Goal: Task Accomplishment & Management: Use online tool/utility

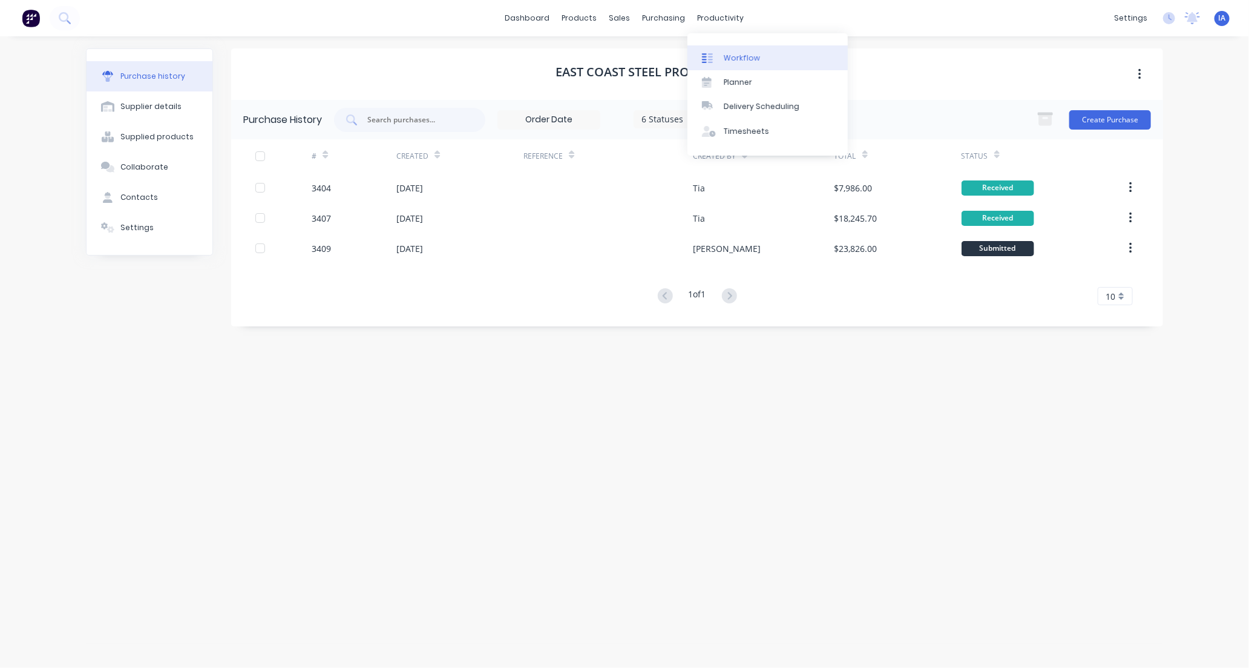
click at [736, 56] on div "Workflow" at bounding box center [742, 58] width 36 height 11
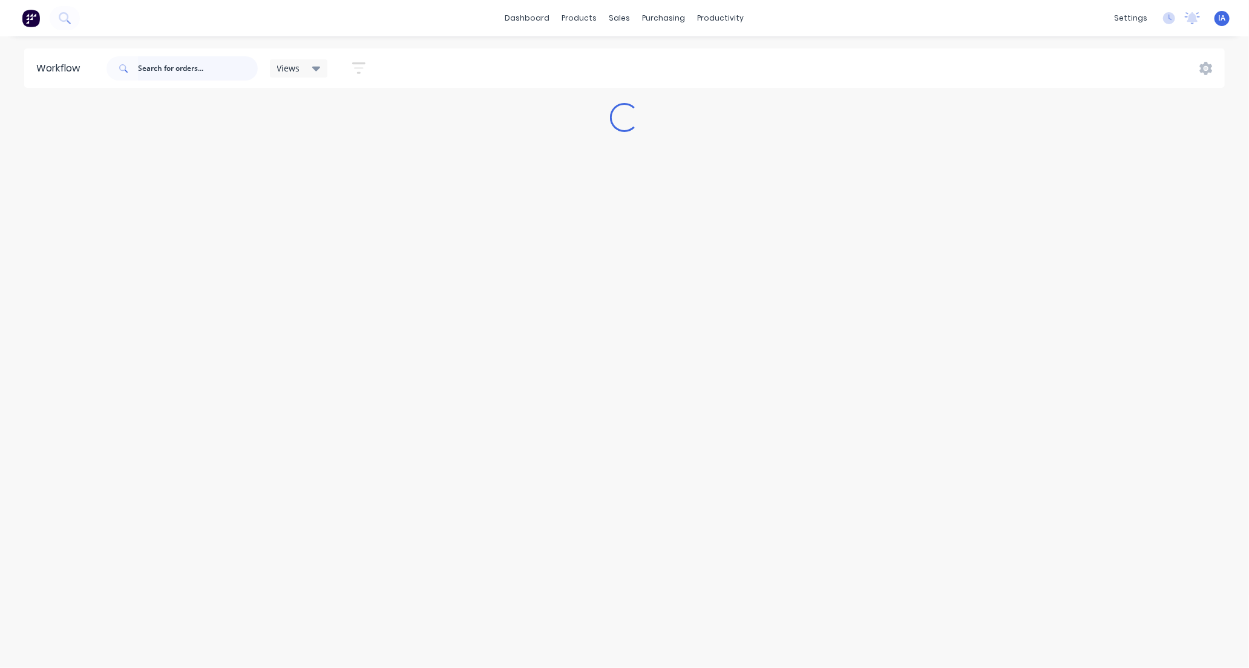
click at [173, 64] on input "text" at bounding box center [198, 68] width 120 height 24
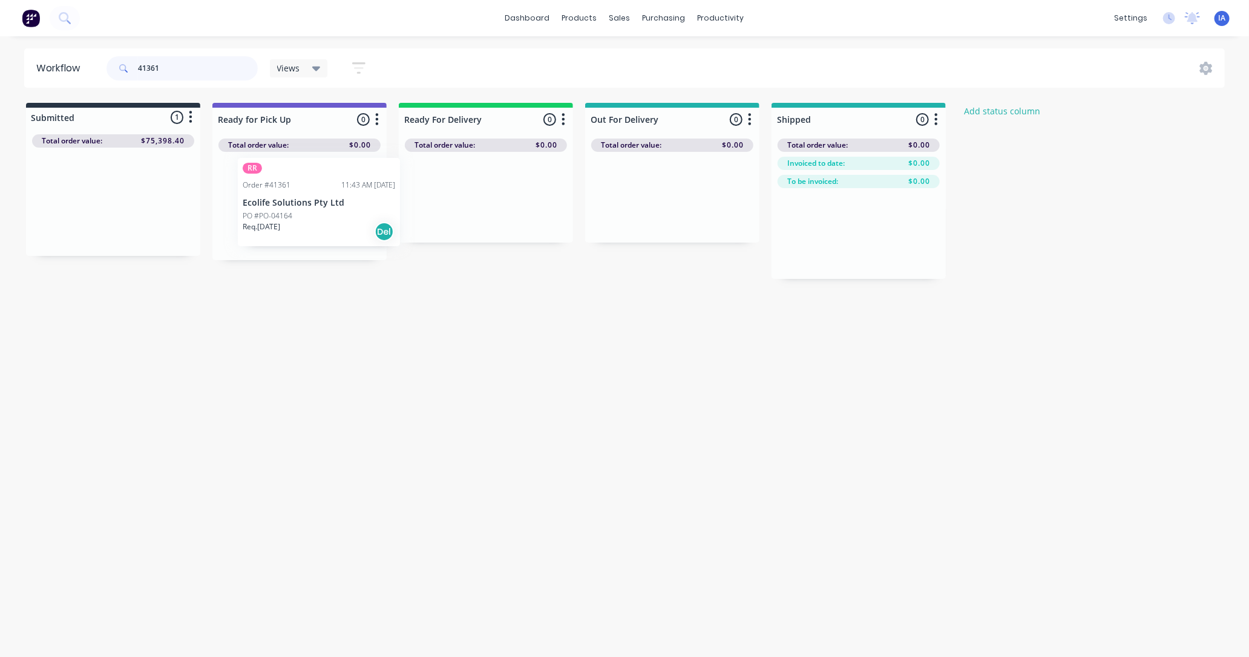
drag, startPoint x: 137, startPoint y: 218, endPoint x: 340, endPoint y: 219, distance: 203.4
click at [340, 219] on div "Submitted 1 Status colour #273444 hex #273444 Save Cancel Summaries Total order…" at bounding box center [649, 191] width 1317 height 176
drag, startPoint x: 141, startPoint y: 209, endPoint x: 292, endPoint y: 197, distance: 151.3
click at [292, 197] on div "Submitted 1 Status colour #273444 hex #273444 Save Cancel Summaries Total order…" at bounding box center [649, 191] width 1317 height 176
type input "4"
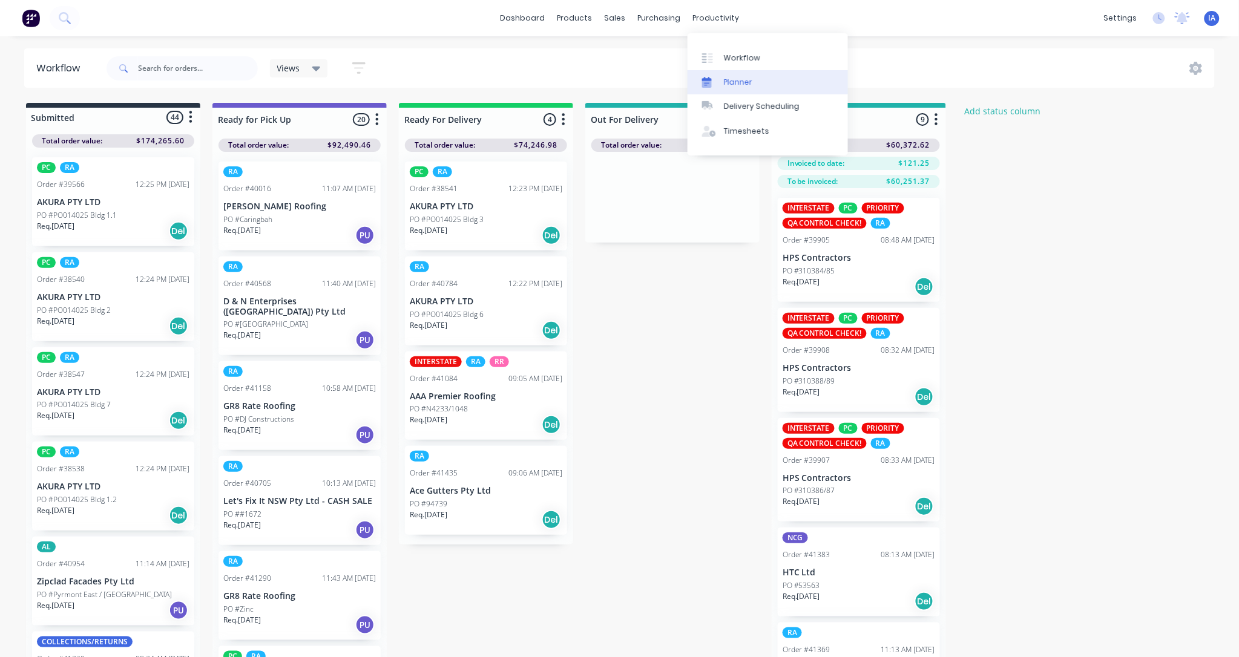
click at [752, 79] on link "Planner" at bounding box center [768, 82] width 160 height 24
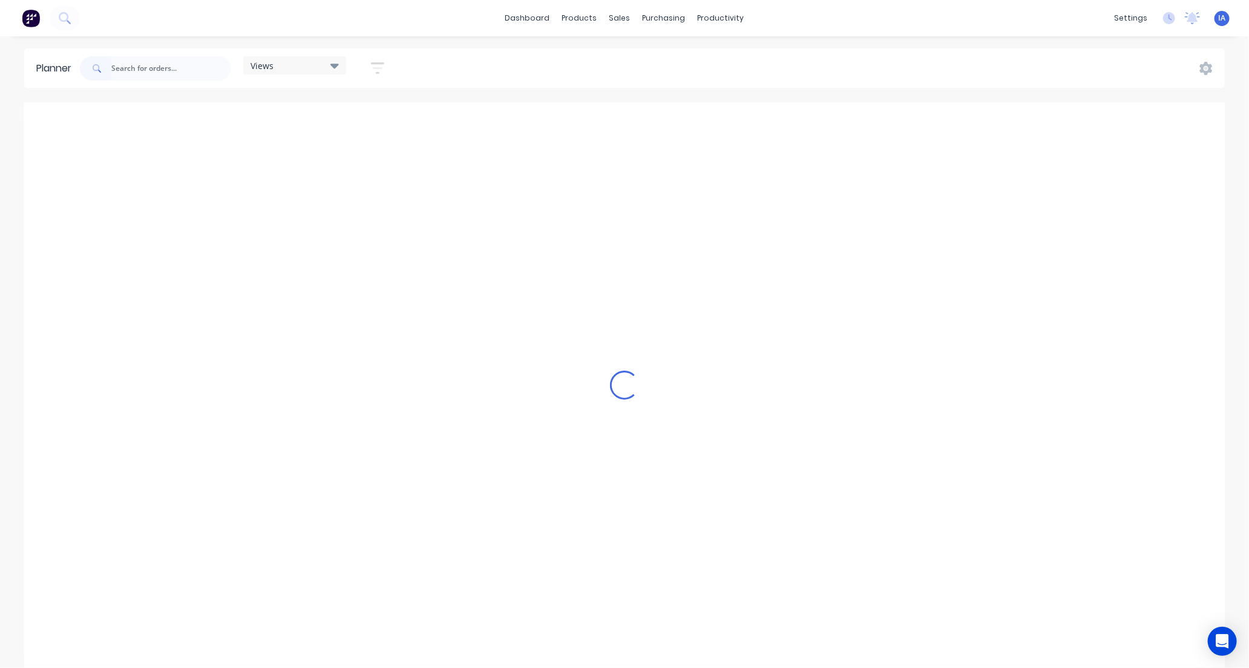
scroll to position [0, 2519]
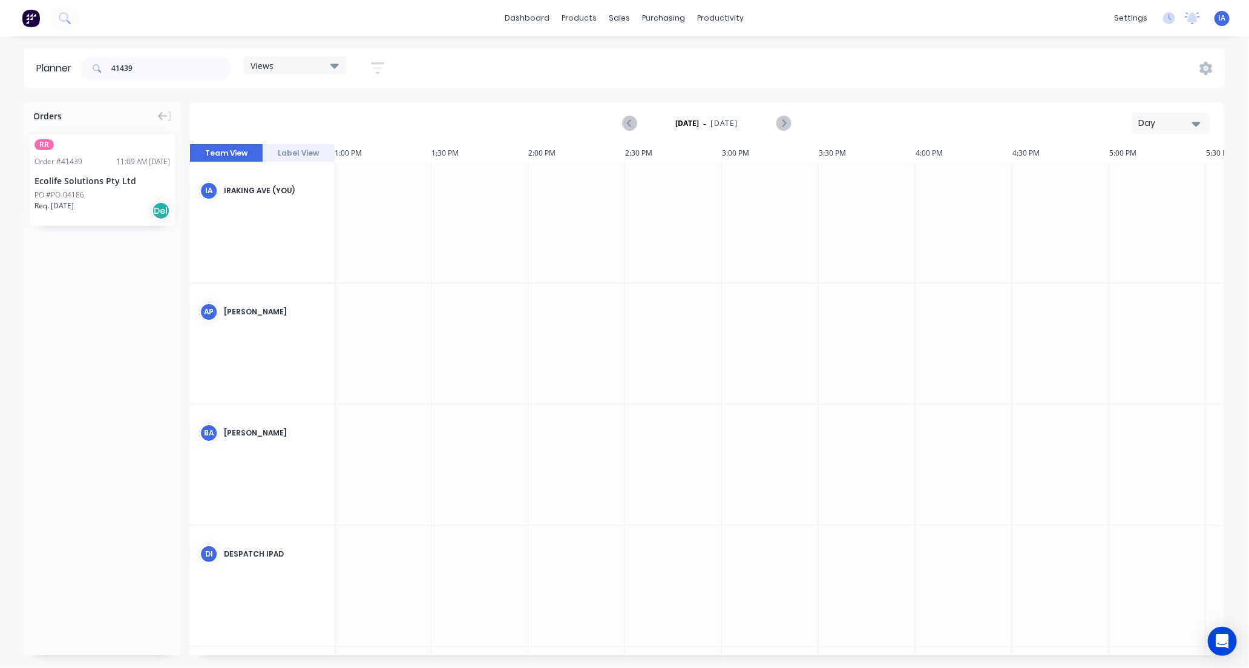
click at [1199, 122] on icon "button" at bounding box center [1196, 124] width 8 height 5
click at [1165, 201] on div "Month" at bounding box center [1150, 204] width 120 height 24
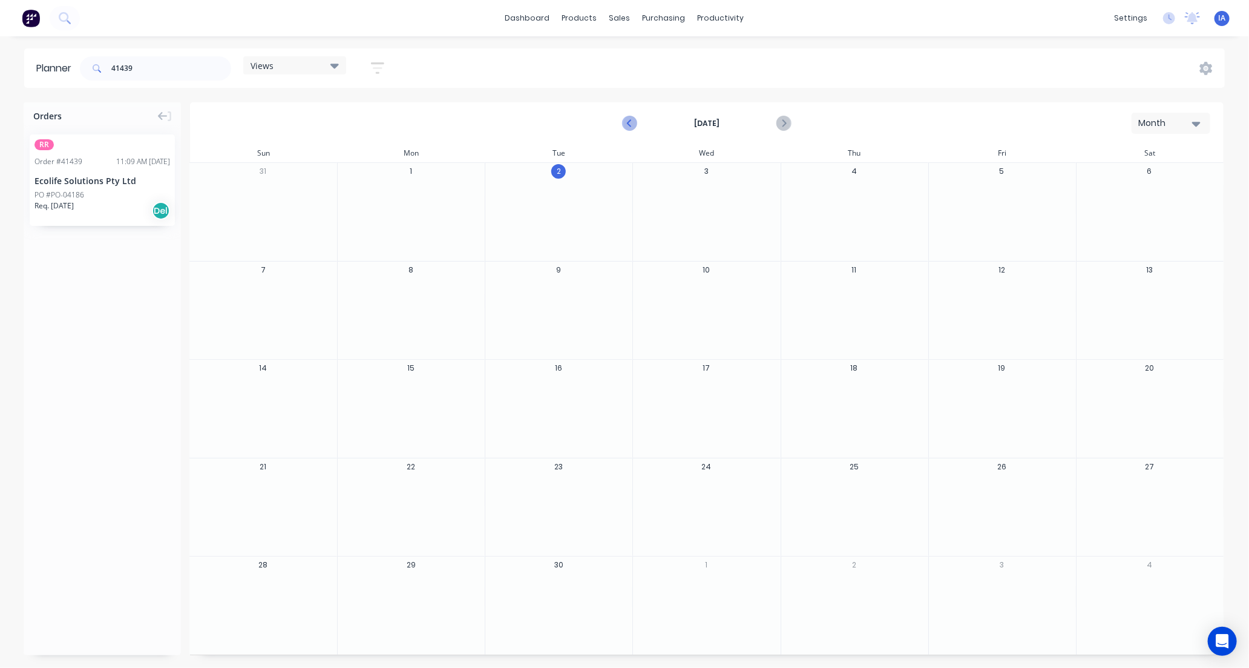
click at [632, 122] on icon "Previous page" at bounding box center [630, 123] width 15 height 15
click at [785, 120] on icon "Next page" at bounding box center [783, 123] width 15 height 15
drag, startPoint x: 123, startPoint y: 179, endPoint x: 534, endPoint y: 207, distance: 412.0
click at [574, 317] on div "Mark as done" at bounding box center [599, 319] width 130 height 25
click at [155, 62] on input "41439" at bounding box center [171, 68] width 120 height 24
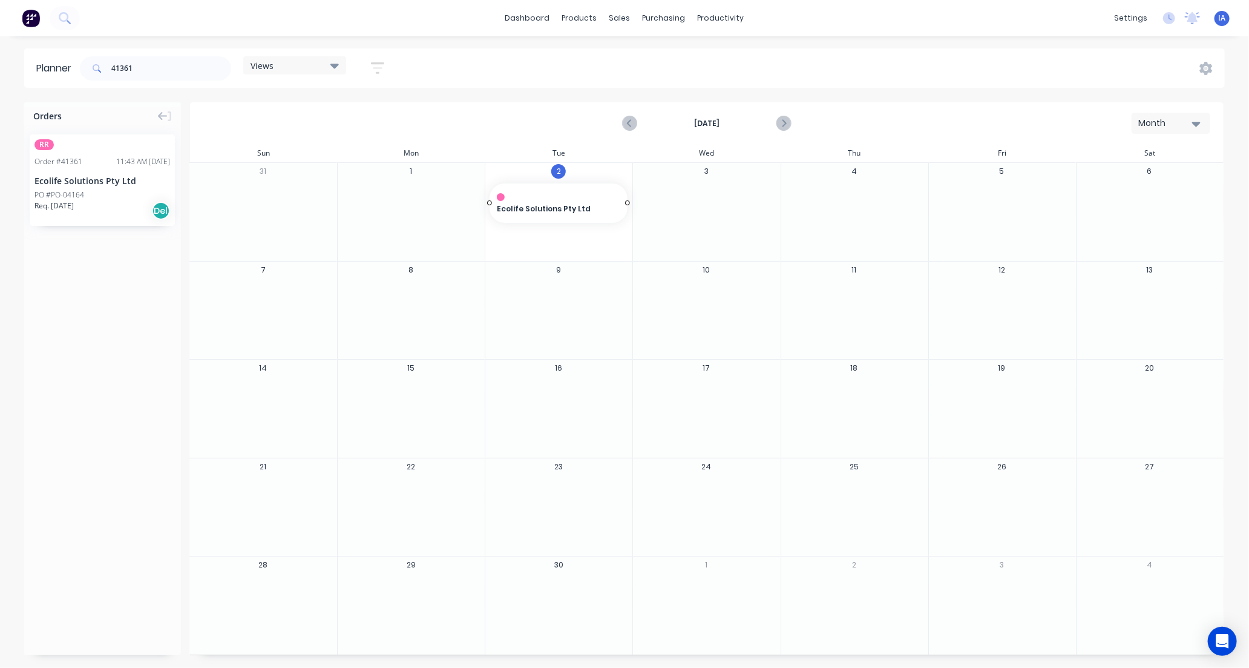
drag, startPoint x: 126, startPoint y: 202, endPoint x: 553, endPoint y: 205, distance: 427.4
click at [600, 327] on div "Mark as done" at bounding box center [615, 327] width 130 height 25
click at [176, 64] on input "41361" at bounding box center [171, 68] width 120 height 24
type input "4"
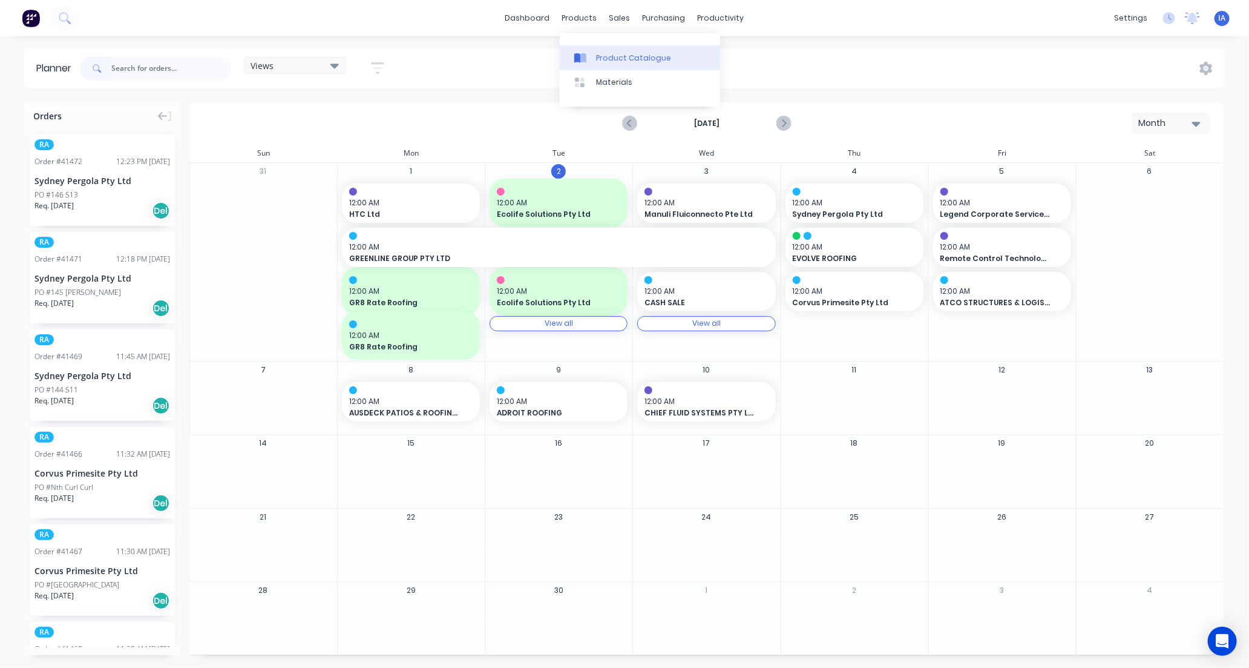
click at [612, 54] on div "Product Catalogue" at bounding box center [633, 58] width 75 height 11
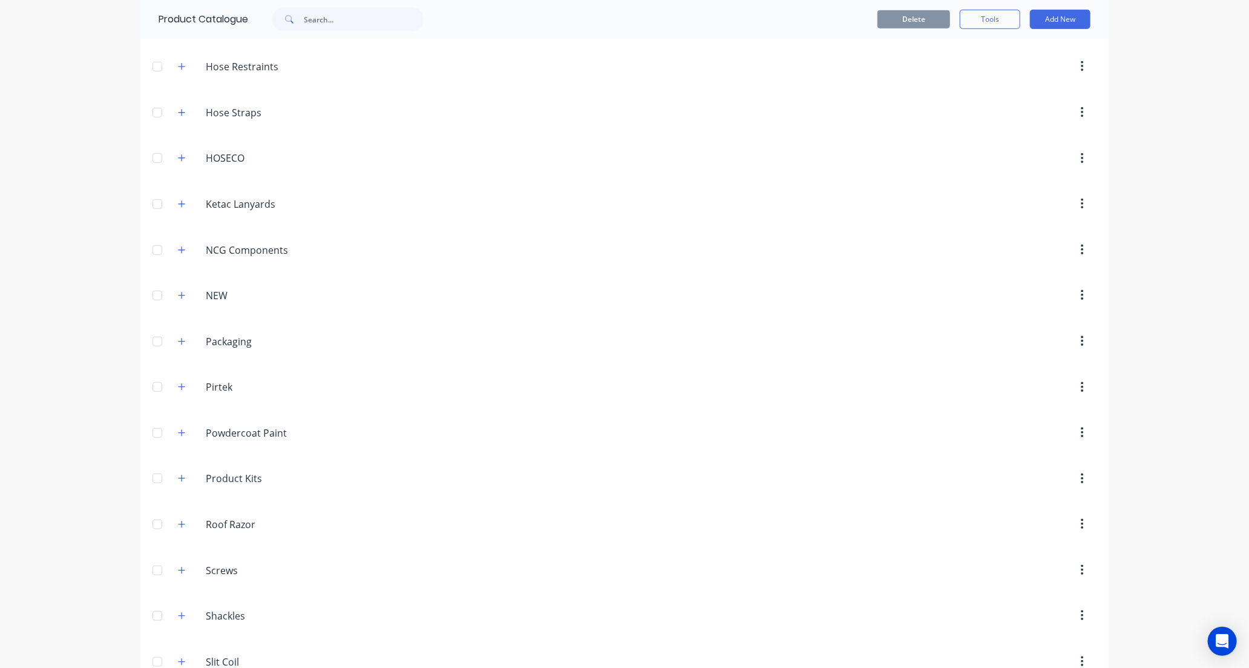
scroll to position [538, 0]
click at [179, 521] on icon "button" at bounding box center [182, 520] width 7 height 7
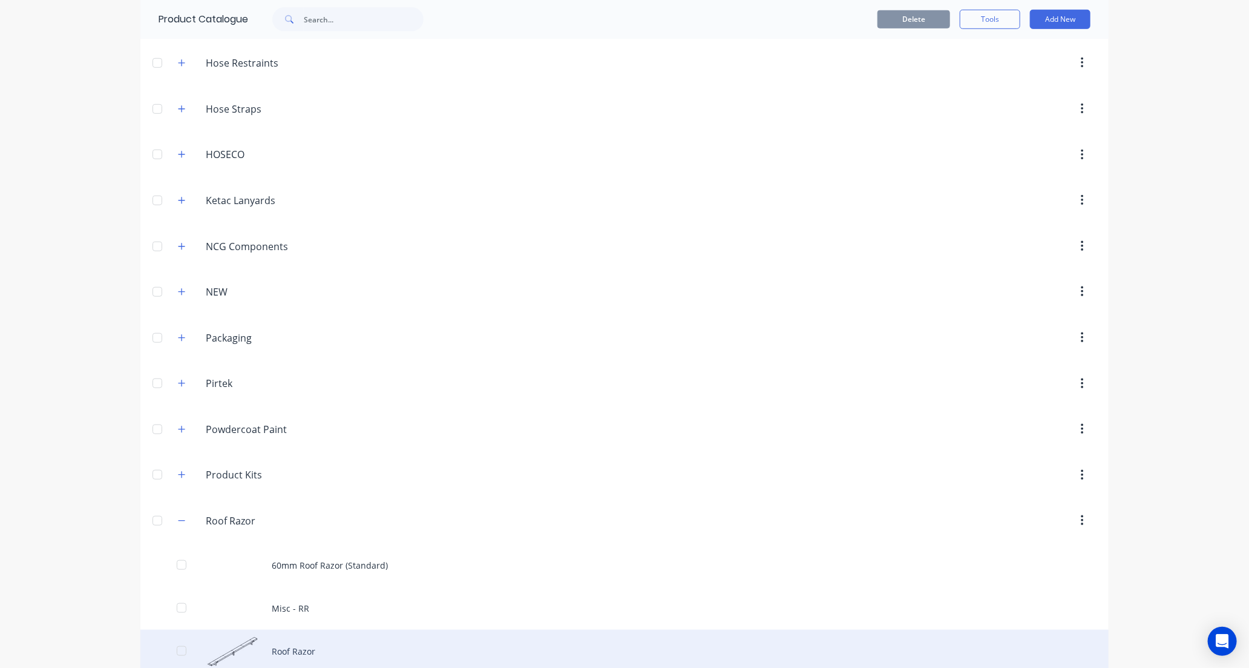
click at [349, 646] on div "Roof Razor" at bounding box center [624, 651] width 968 height 43
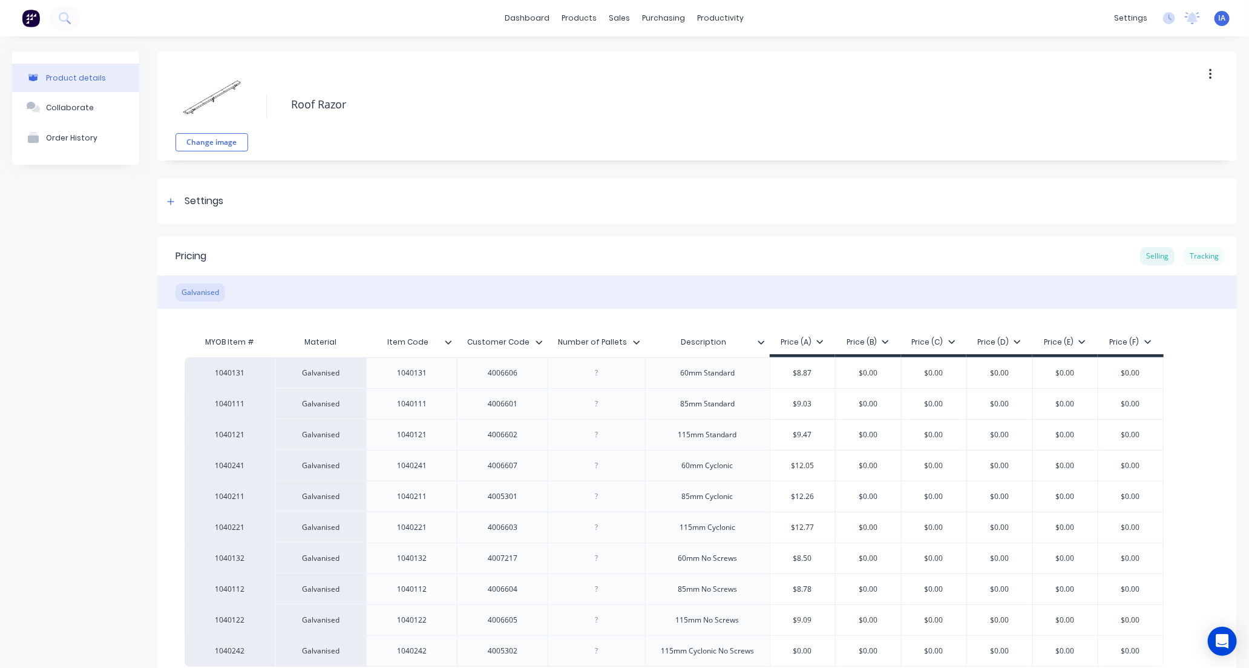
click at [1202, 256] on div "Tracking" at bounding box center [1204, 256] width 41 height 18
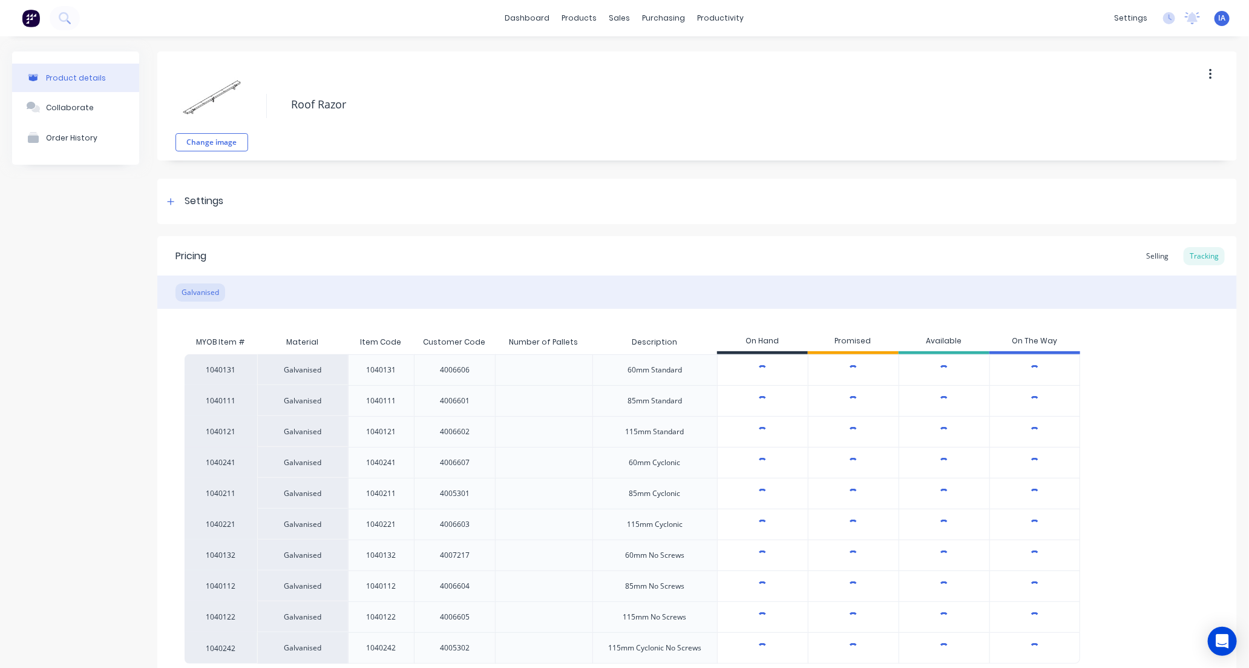
type textarea "x"
click at [755, 432] on input "12870" at bounding box center [763, 431] width 90 height 11
type input "1870"
type textarea "x"
type input "1"
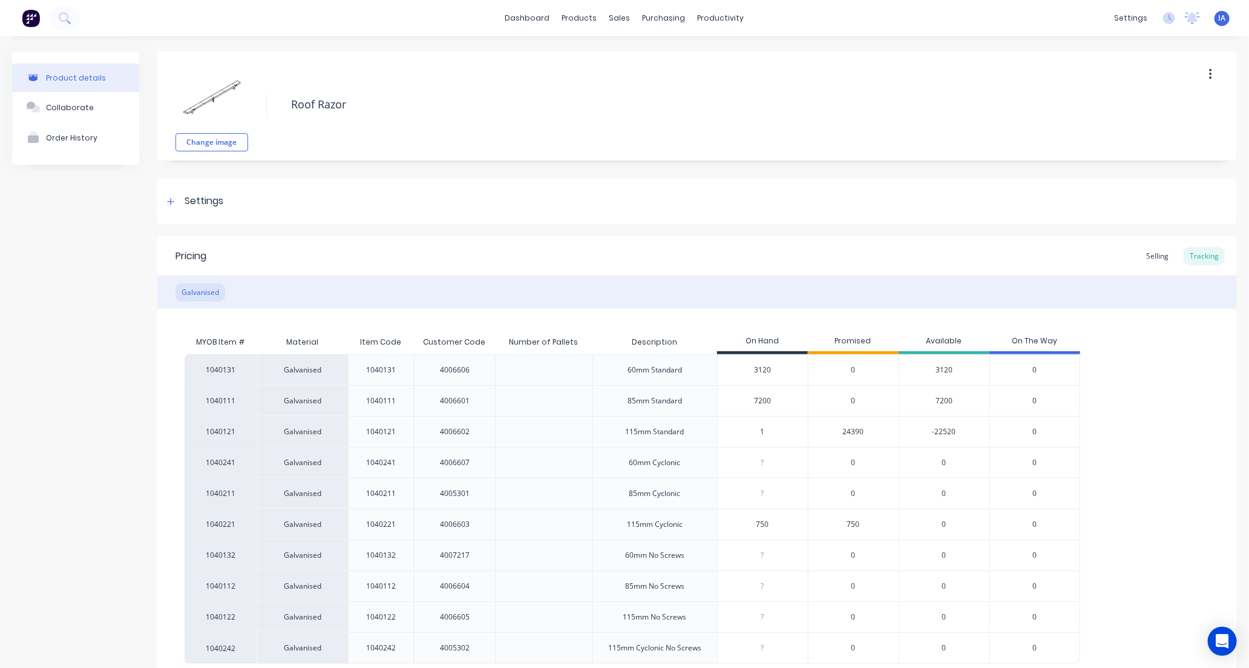
type textarea "x"
type input "15"
type textarea "x"
type input "15030"
type textarea "x"
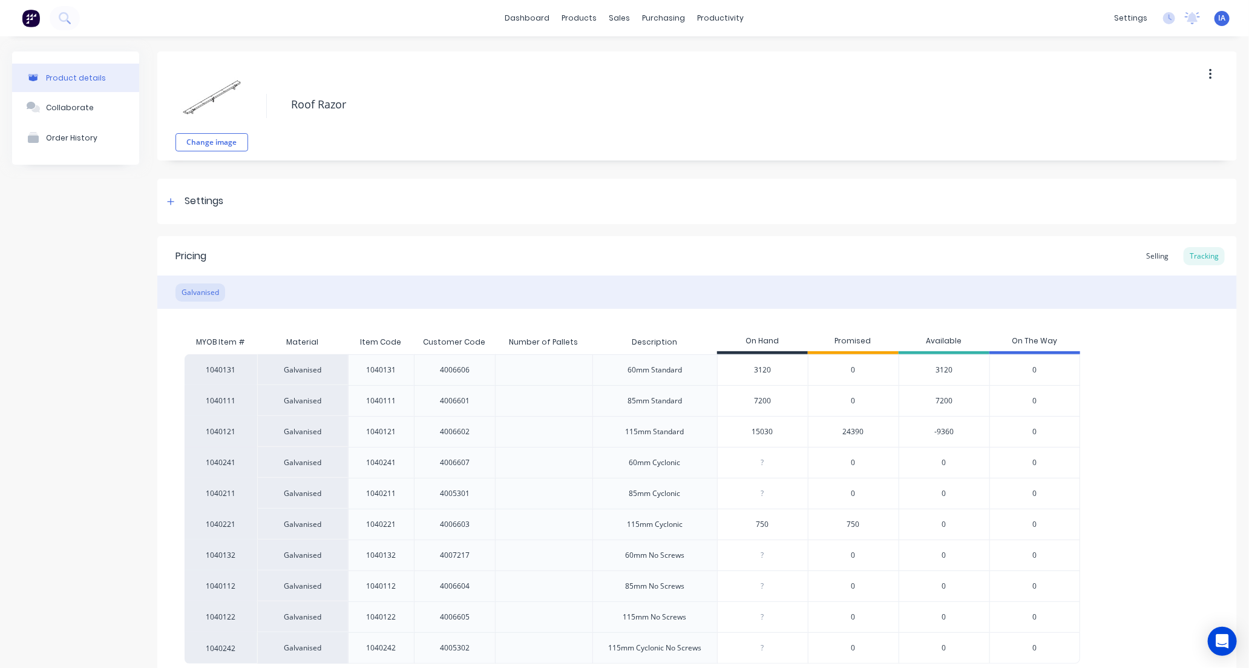
type input "15030"
click at [1136, 432] on div "1040131 Galvanised 1040131 4006606 60mm Standard 3120 0 3120 0 1040111 Galvanis…" at bounding box center [697, 508] width 1025 height 309
drag, startPoint x: 760, startPoint y: 370, endPoint x: 825, endPoint y: 370, distance: 64.8
click at [761, 370] on input "3120" at bounding box center [763, 369] width 90 height 11
type input "30"
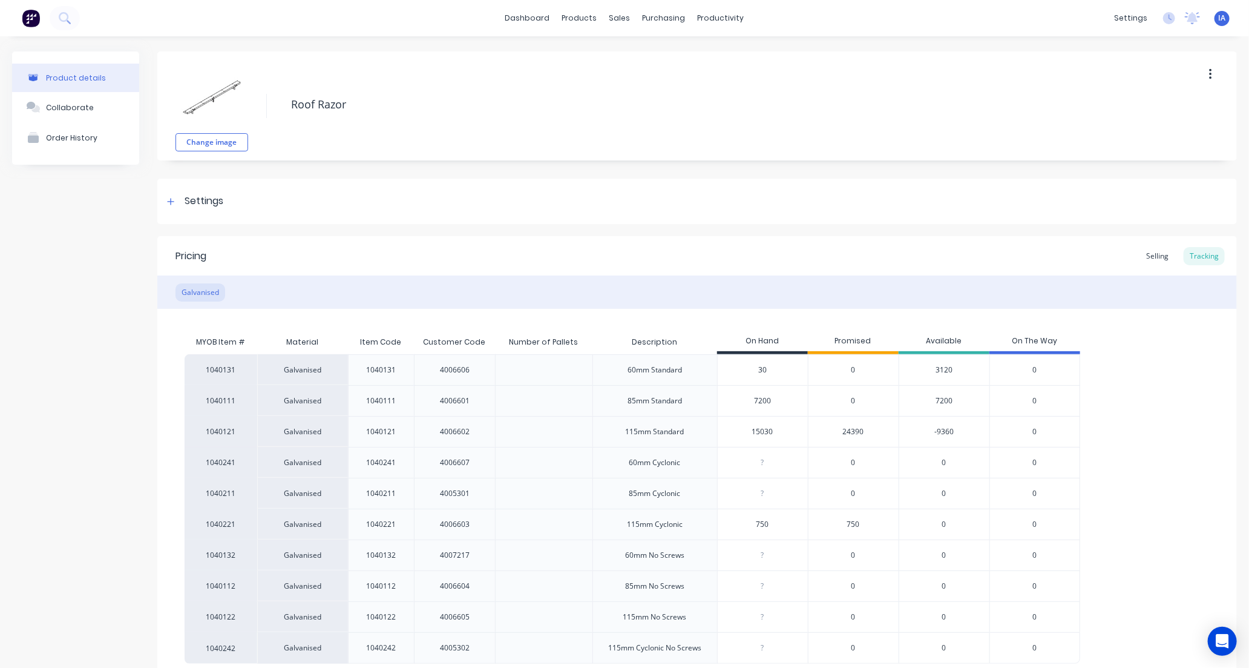
type textarea "x"
type input "3360"
type textarea "x"
type input "3360"
click at [1175, 467] on div "1040131 Galvanised 1040131 4006606 60mm Standard 3360 3360 0 3360 0 1040111 Gal…" at bounding box center [697, 508] width 1025 height 309
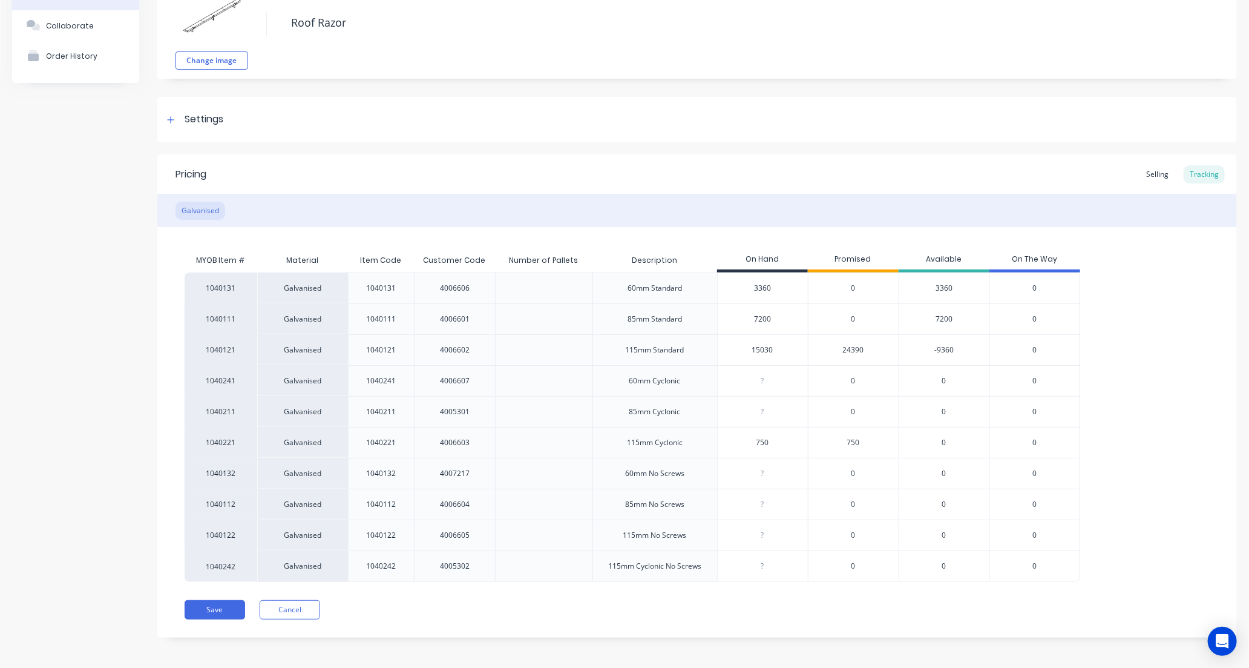
scroll to position [85, 0]
click at [221, 604] on button "Save" at bounding box center [215, 606] width 61 height 19
type textarea "x"
